Goal: Find specific page/section: Find specific page/section

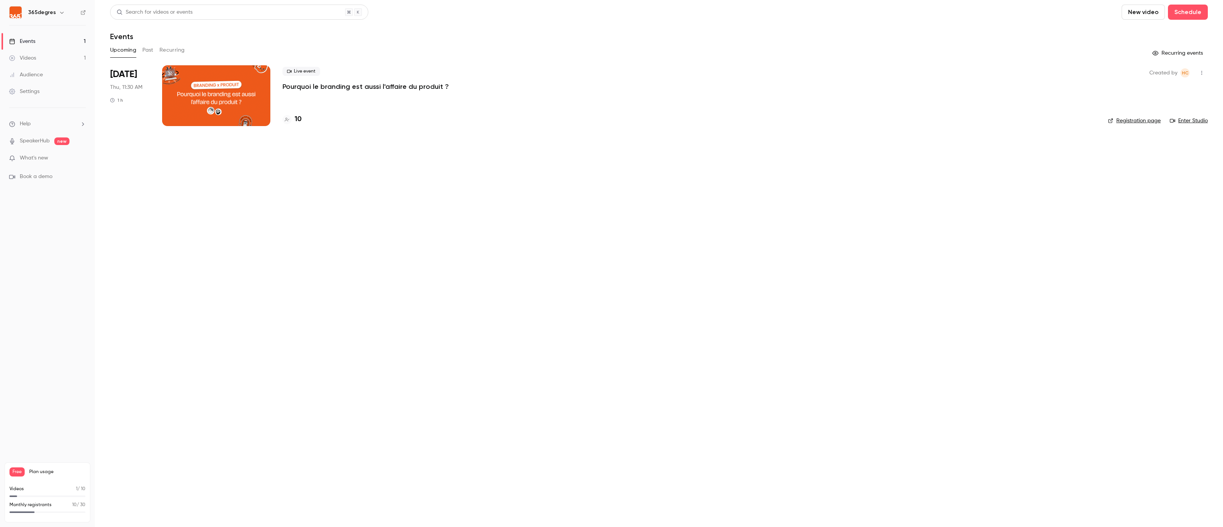
click at [295, 121] on h4 "10" at bounding box center [298, 119] width 7 height 10
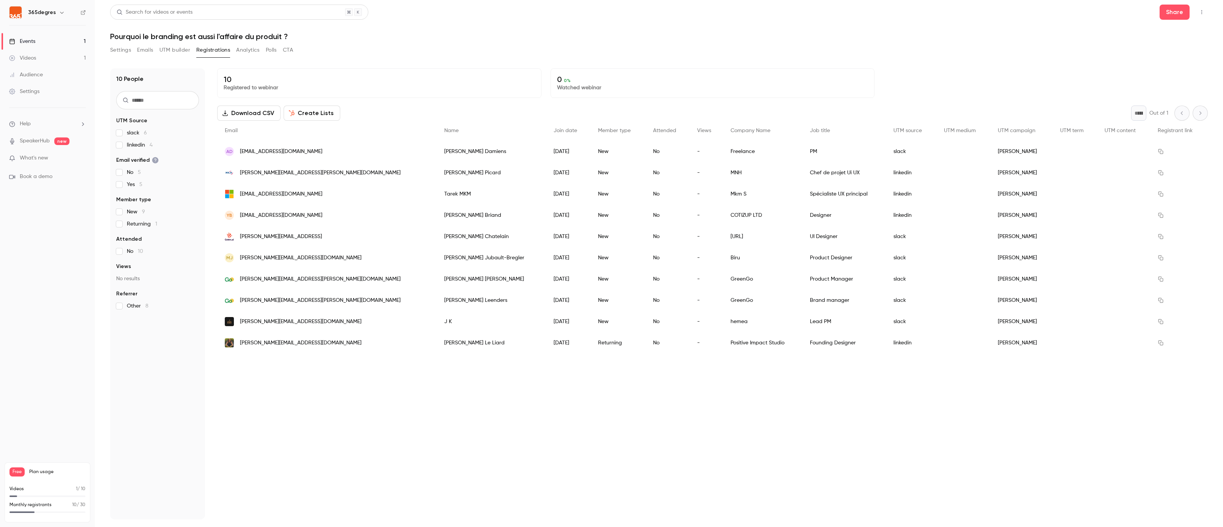
click at [165, 48] on button "UTM builder" at bounding box center [175, 50] width 31 height 12
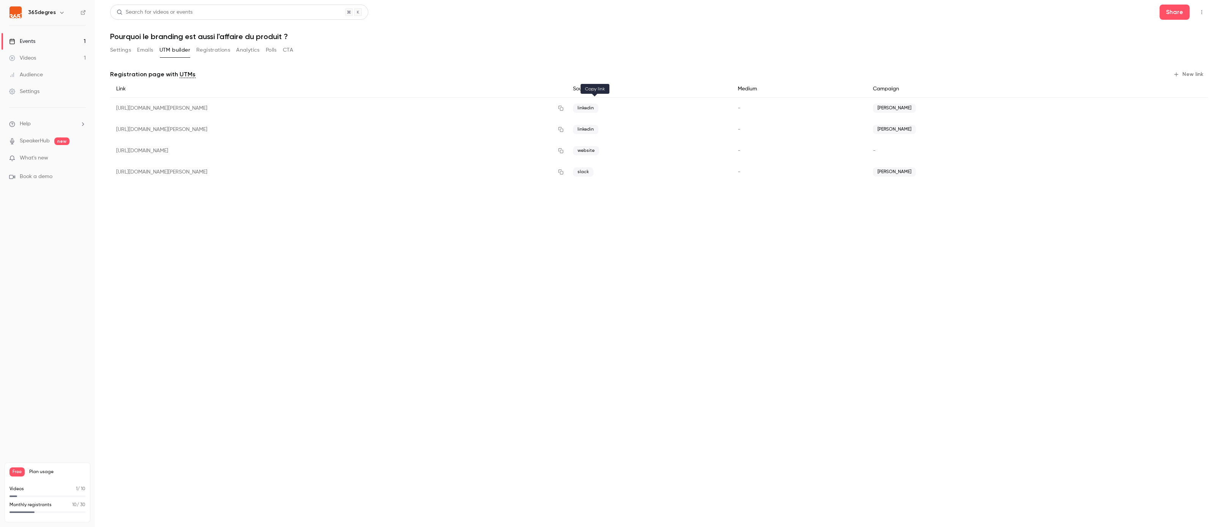
click at [564, 108] on icon "button" at bounding box center [561, 108] width 6 height 5
